Goal: Navigation & Orientation: Find specific page/section

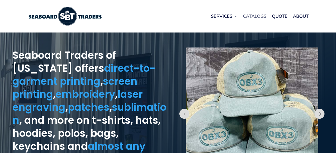
click at [256, 16] on link "Catalogs" at bounding box center [255, 16] width 24 height 19
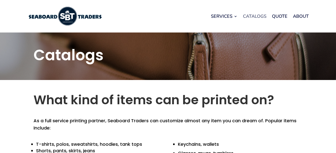
click at [257, 15] on link "Catalogs" at bounding box center [255, 16] width 24 height 19
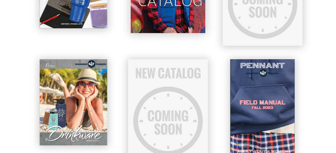
scroll to position [281, 0]
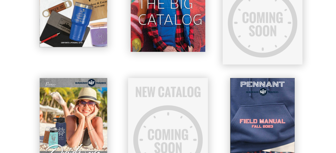
click at [165, 52] on img at bounding box center [168, 3] width 75 height 95
